Goal: Transaction & Acquisition: Purchase product/service

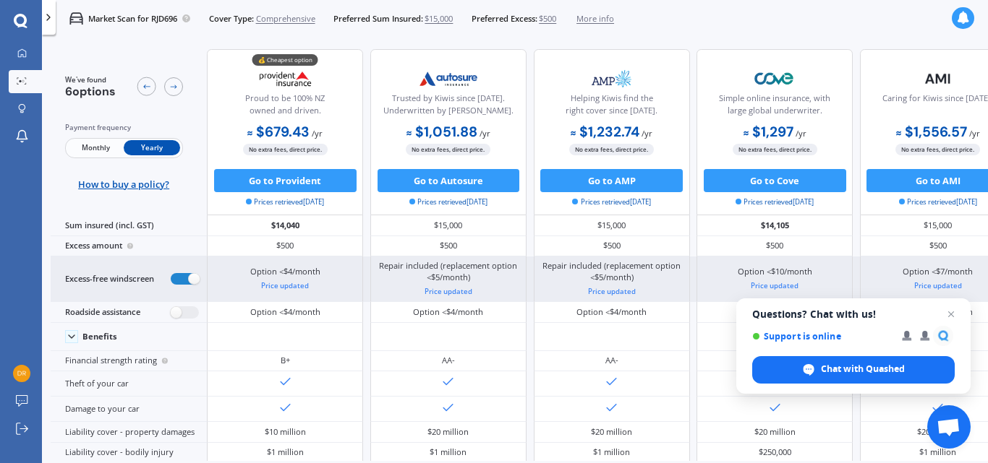
click at [193, 283] on label at bounding box center [185, 279] width 28 height 12
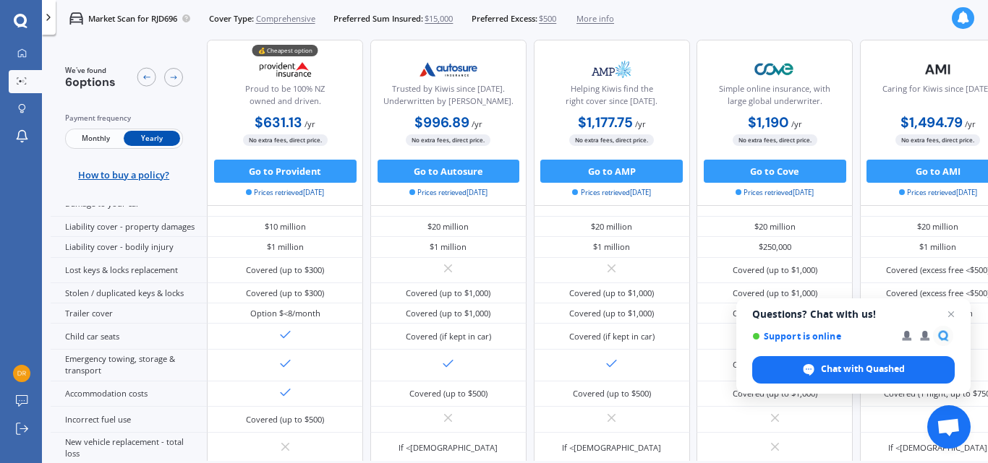
scroll to position [243, 0]
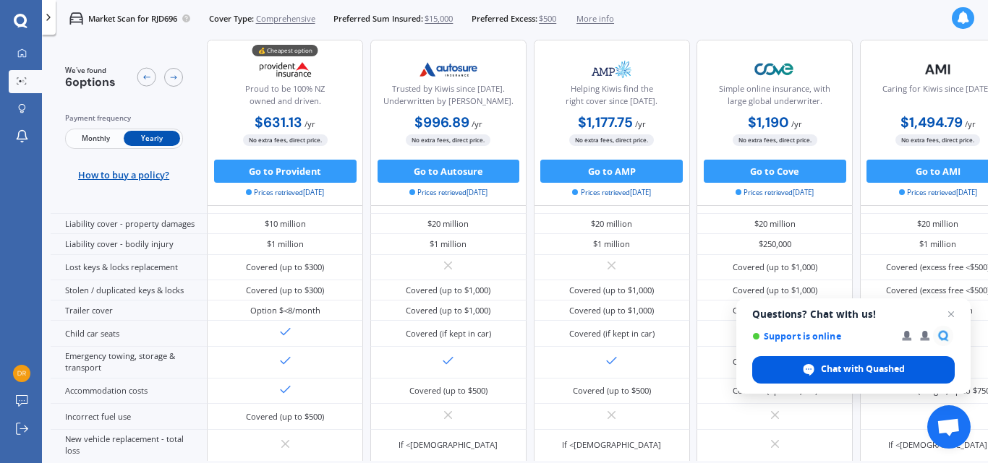
click at [879, 369] on span "Chat with Quashed" at bounding box center [863, 369] width 84 height 13
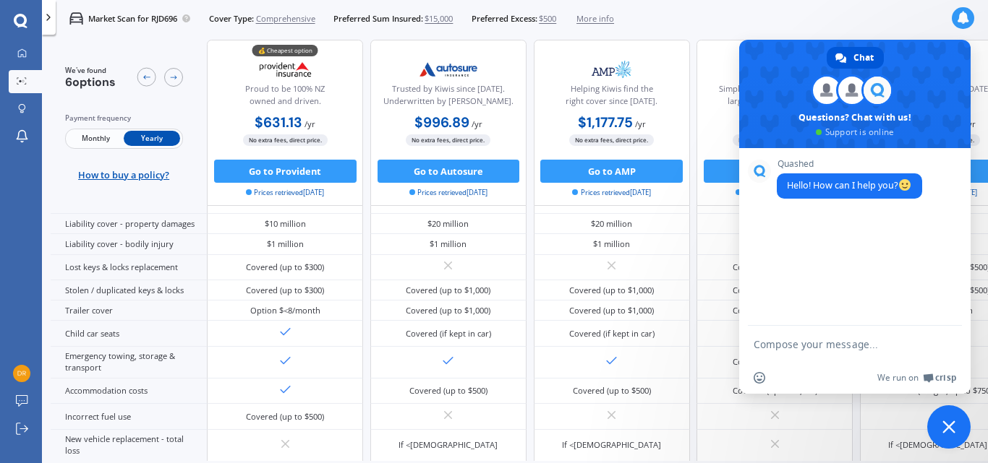
click at [734, 56] on div "Simple online insurance, with large global underwriter." at bounding box center [774, 83] width 136 height 57
click at [714, 60] on div "Simple online insurance, with large global underwriter." at bounding box center [774, 83] width 136 height 57
click at [922, 67] on span at bounding box center [854, 94] width 231 height 108
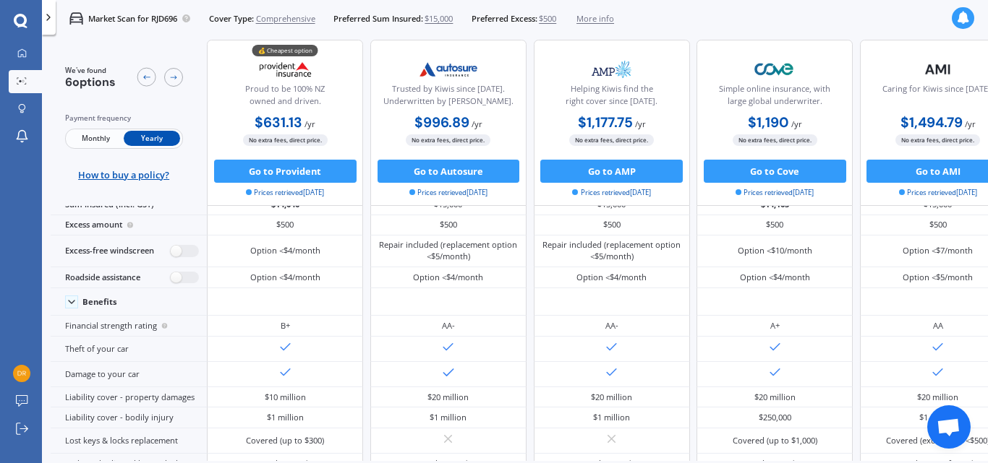
scroll to position [0, 0]
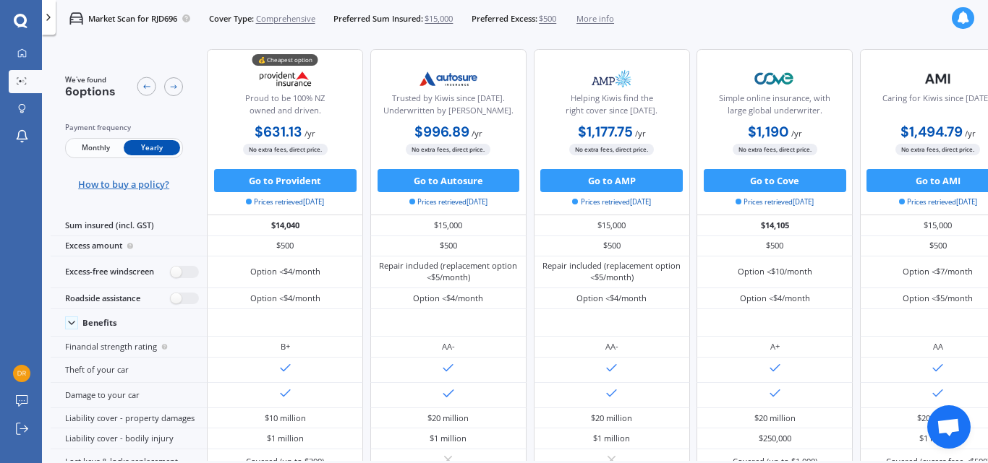
click at [139, 184] on span "How to buy a policy?" at bounding box center [123, 185] width 91 height 12
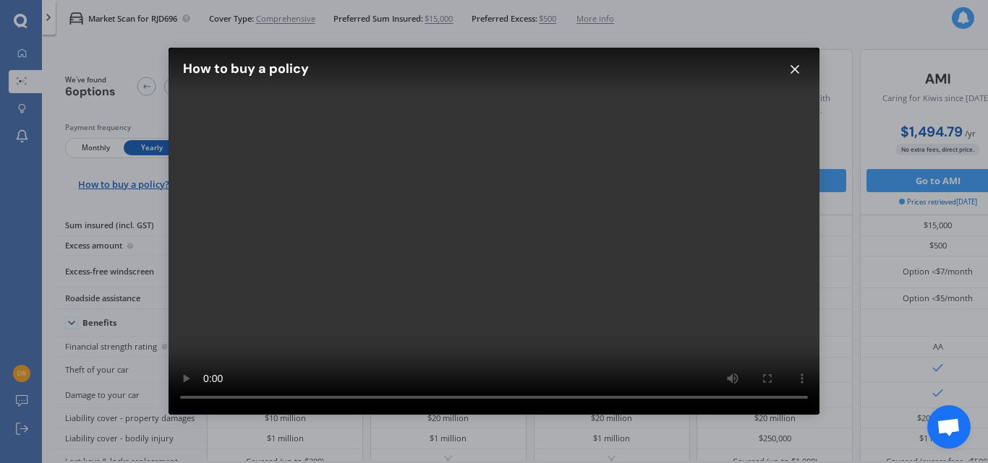
click at [795, 63] on icon at bounding box center [794, 69] width 14 height 14
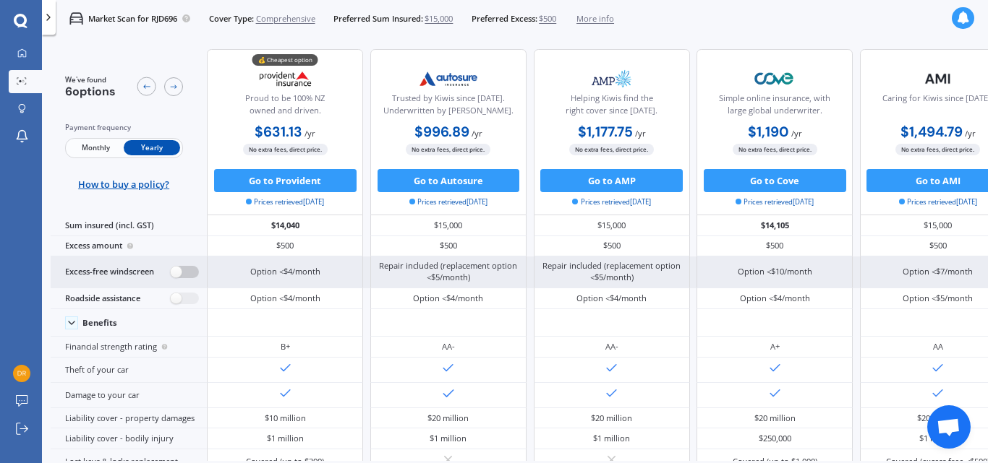
click at [175, 272] on label at bounding box center [185, 272] width 28 height 12
radio input "true"
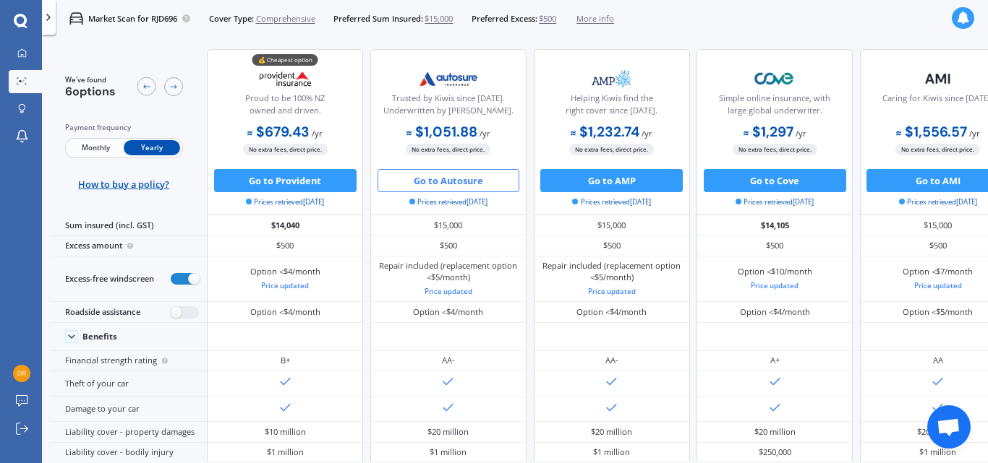
click at [456, 179] on button "Go to Autosure" at bounding box center [448, 180] width 142 height 23
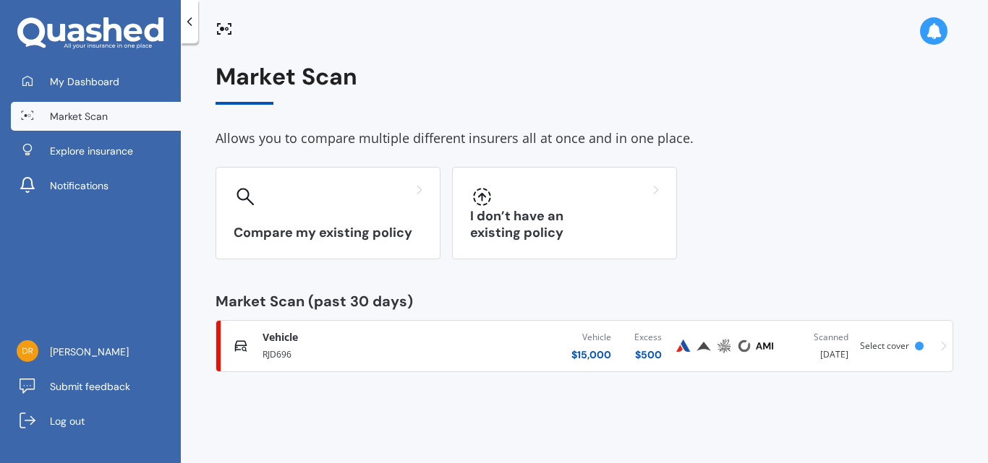
click at [289, 346] on div "RJD696" at bounding box center [357, 353] width 191 height 17
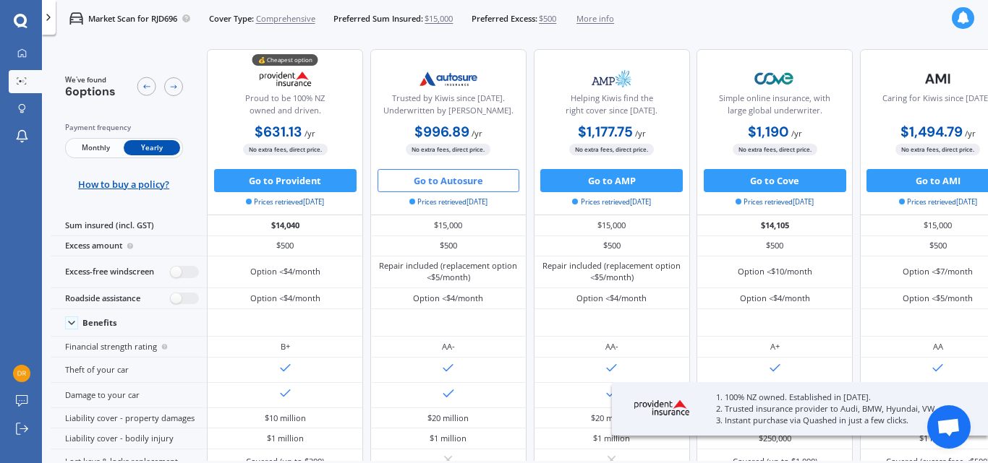
click at [285, 17] on span "Comprehensive" at bounding box center [285, 19] width 59 height 12
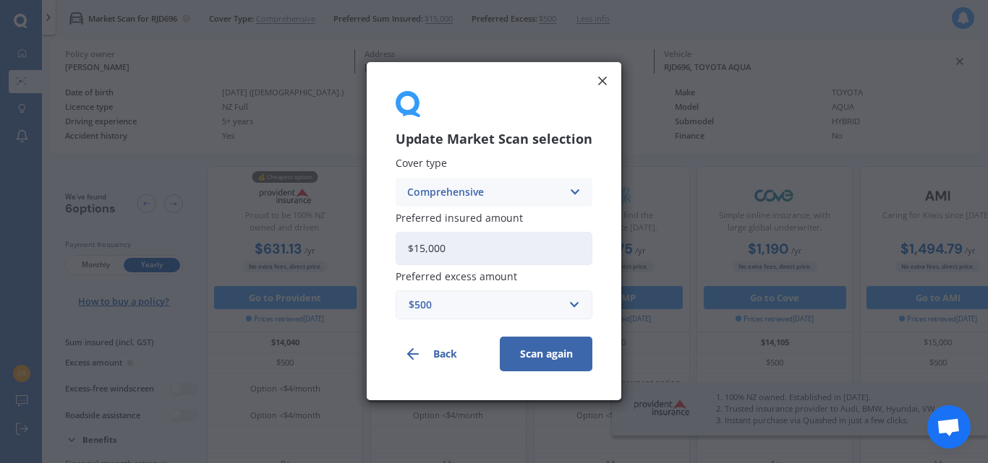
click at [555, 359] on button "Scan again" at bounding box center [546, 355] width 93 height 35
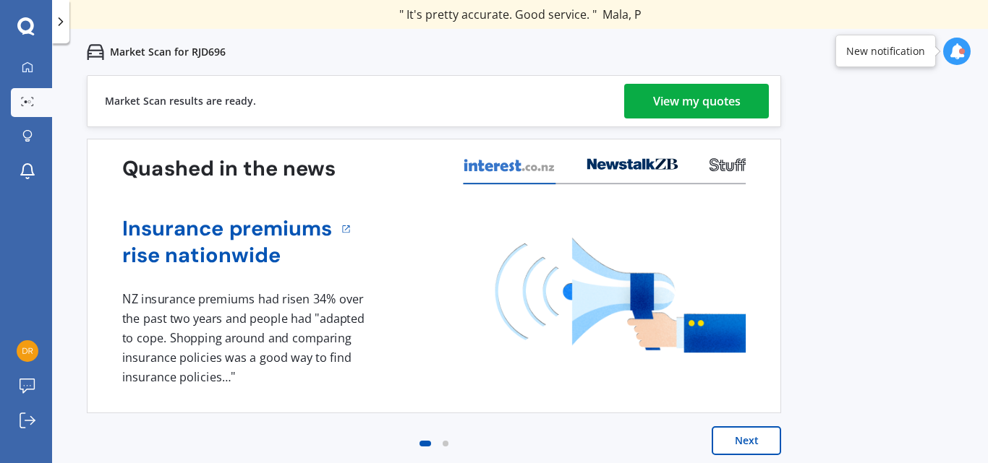
click at [714, 98] on div "View my quotes" at bounding box center [696, 101] width 87 height 35
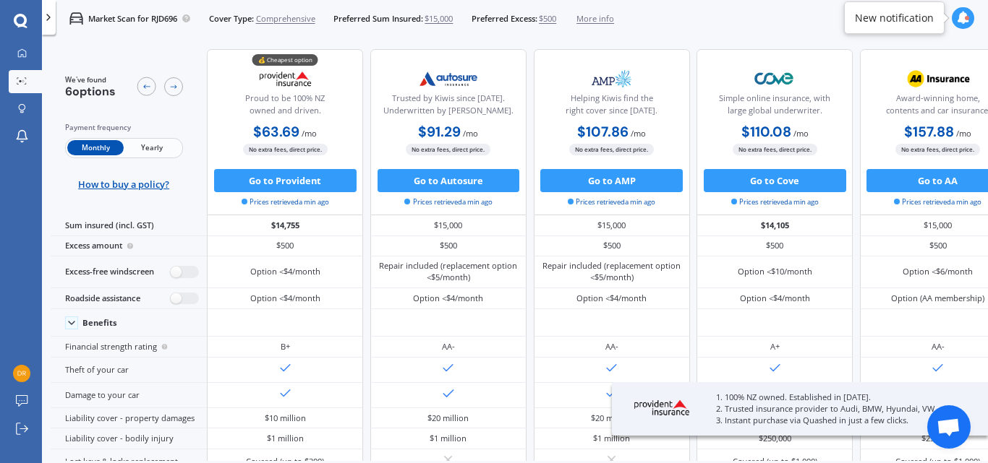
click at [153, 140] on span "Yearly" at bounding box center [152, 147] width 56 height 15
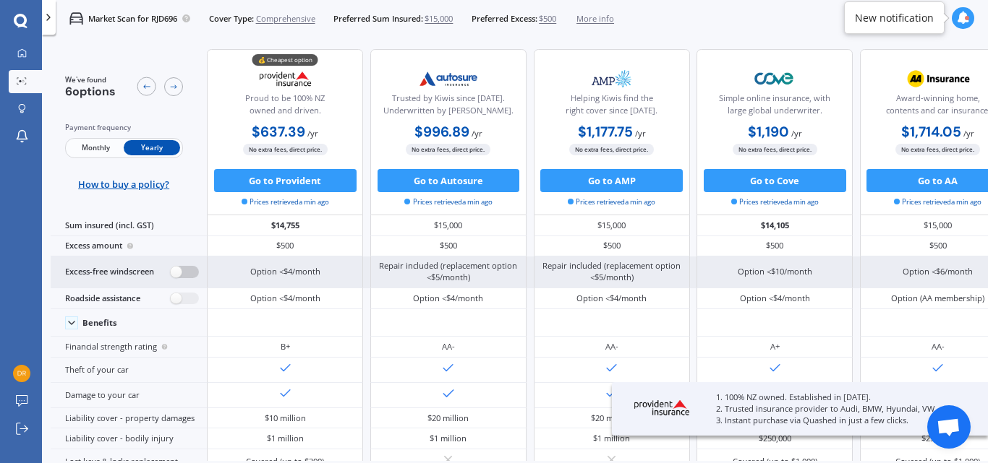
click at [173, 266] on label at bounding box center [185, 272] width 28 height 12
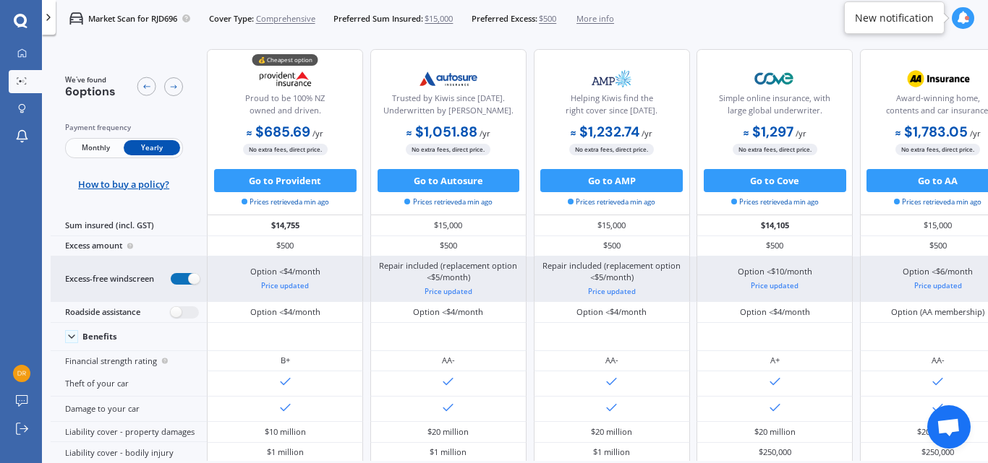
radio input "true"
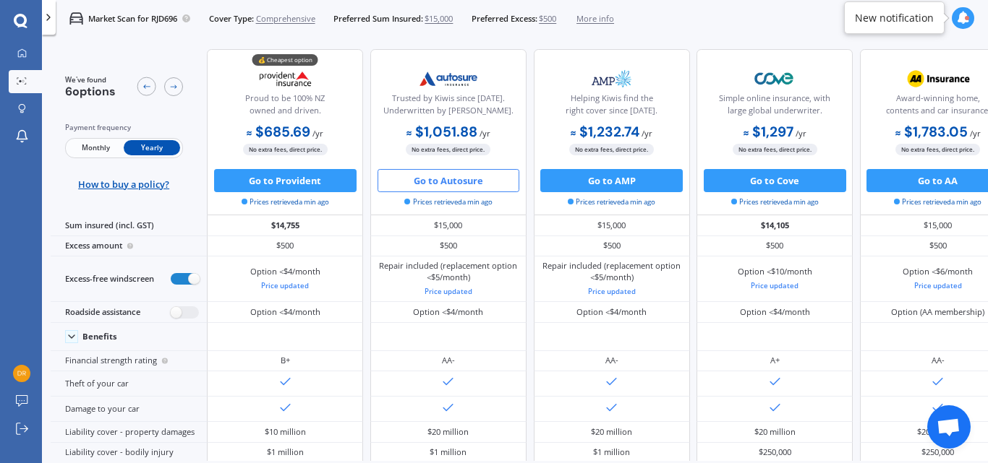
click at [461, 179] on button "Go to Autosure" at bounding box center [448, 180] width 142 height 23
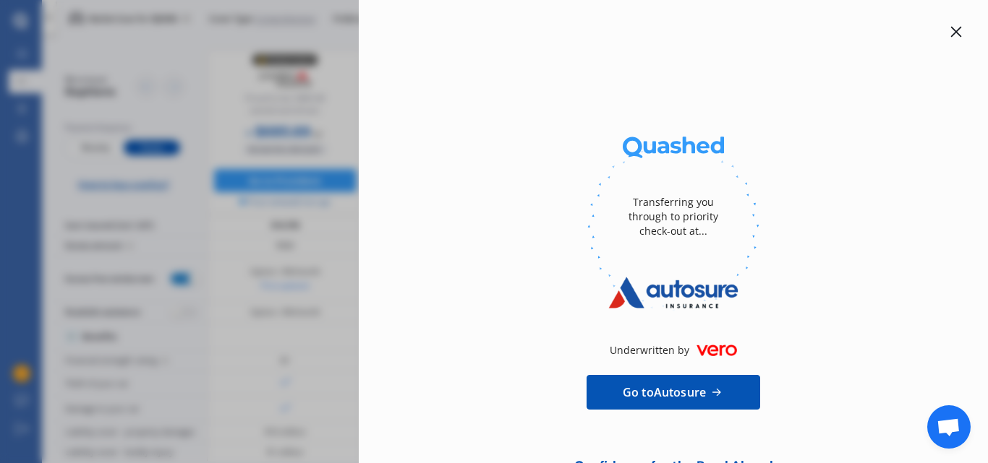
click at [702, 385] on span "Go to Autosure" at bounding box center [664, 392] width 83 height 17
